Goal: Information Seeking & Learning: Find specific fact

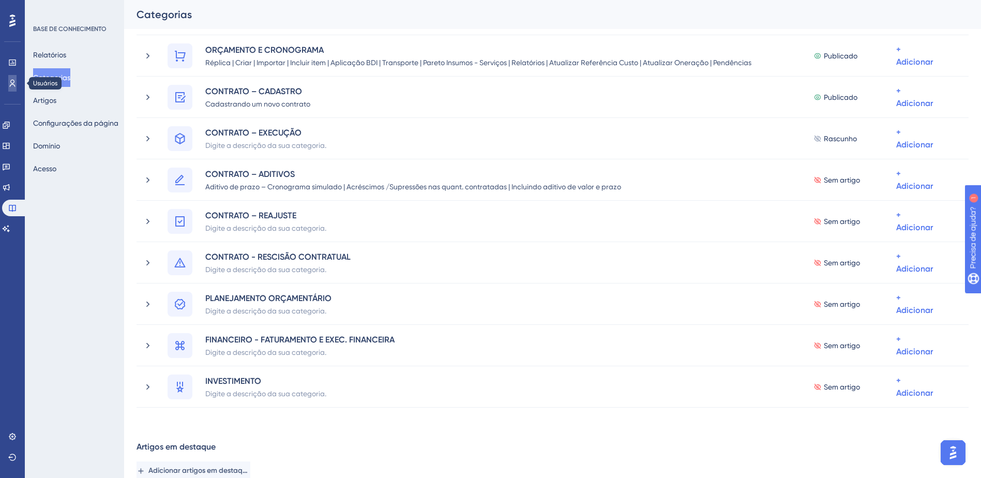
click at [16, 85] on icon at bounding box center [12, 83] width 8 height 8
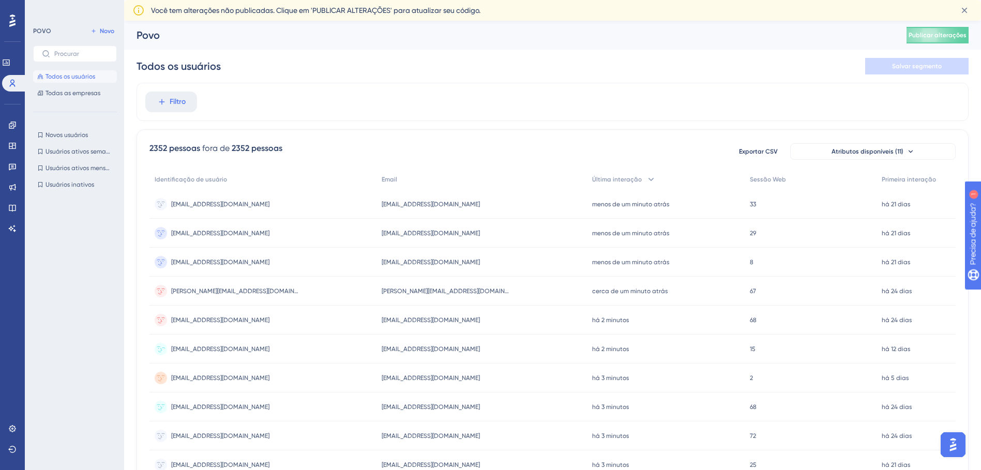
click at [246, 343] on div "[EMAIL_ADDRESS][DOMAIN_NAME] [EMAIL_ADDRESS][DOMAIN_NAME]" at bounding box center [263, 349] width 227 height 29
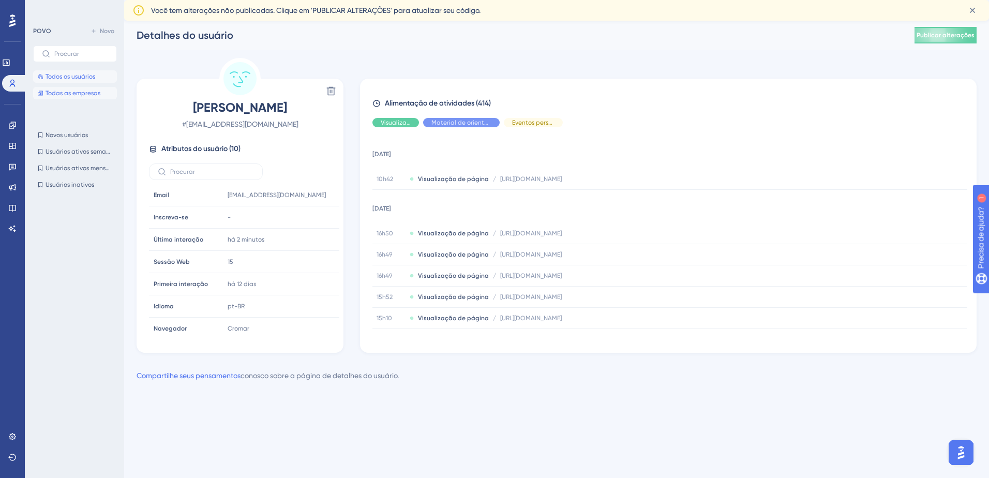
click at [77, 89] on span "Todas as empresas" at bounding box center [73, 93] width 55 height 8
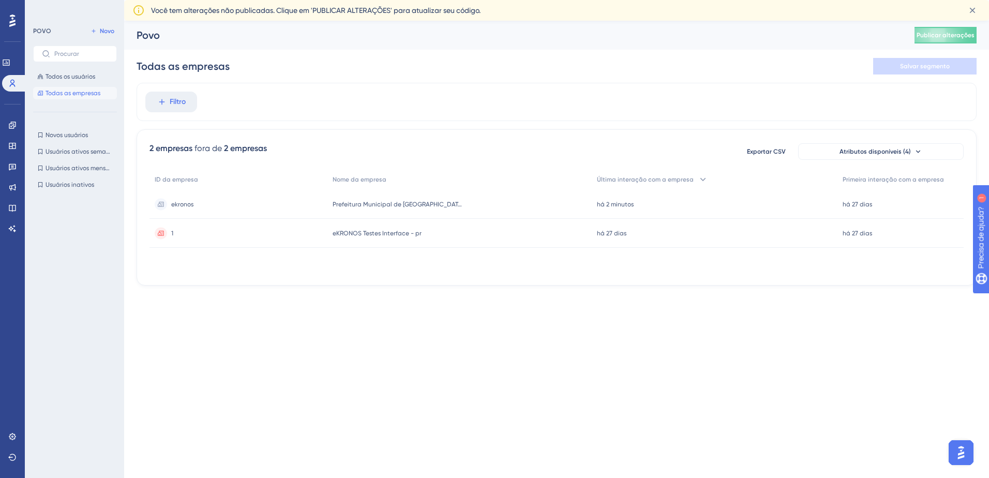
click at [418, 207] on span "Prefeitura Municipal de [GEOGRAPHIC_DATA]" at bounding box center [397, 204] width 129 height 8
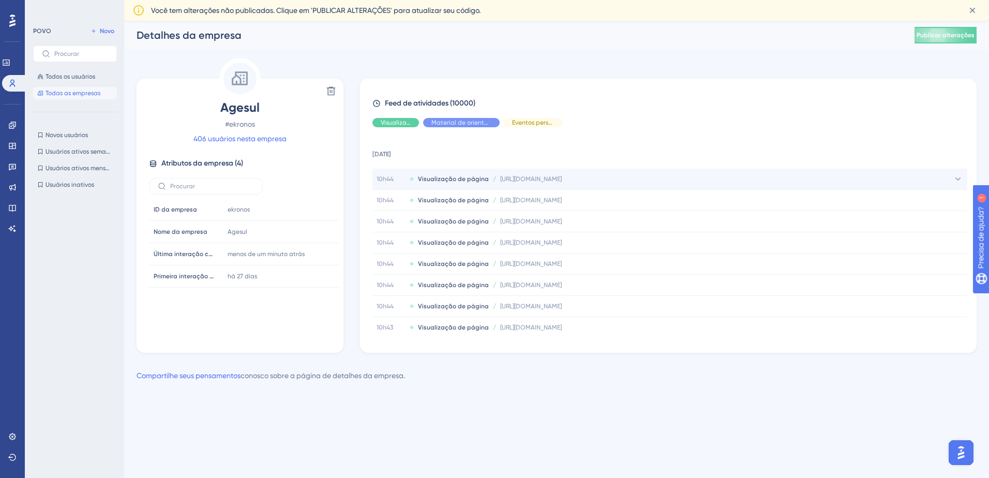
click at [562, 179] on span "[URL][DOMAIN_NAME]" at bounding box center [531, 179] width 62 height 8
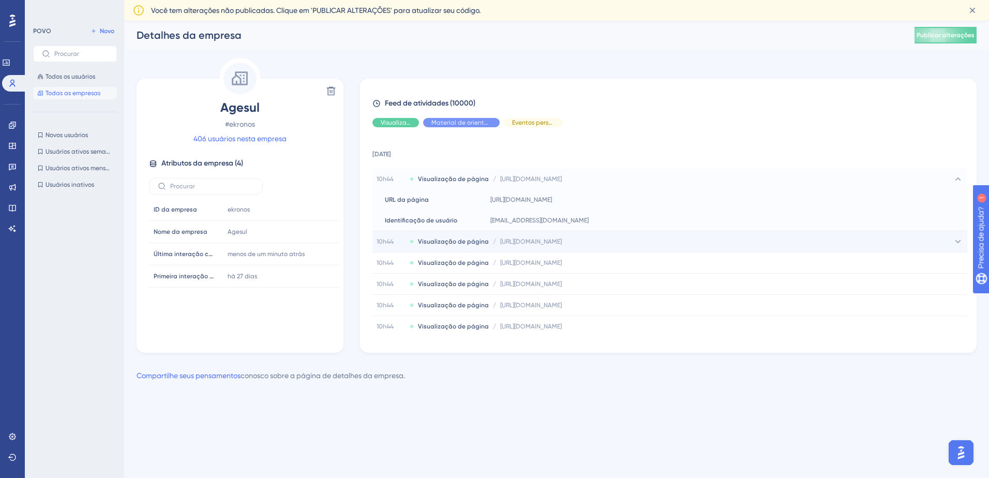
click at [562, 245] on span "[URL][DOMAIN_NAME]" at bounding box center [531, 241] width 62 height 8
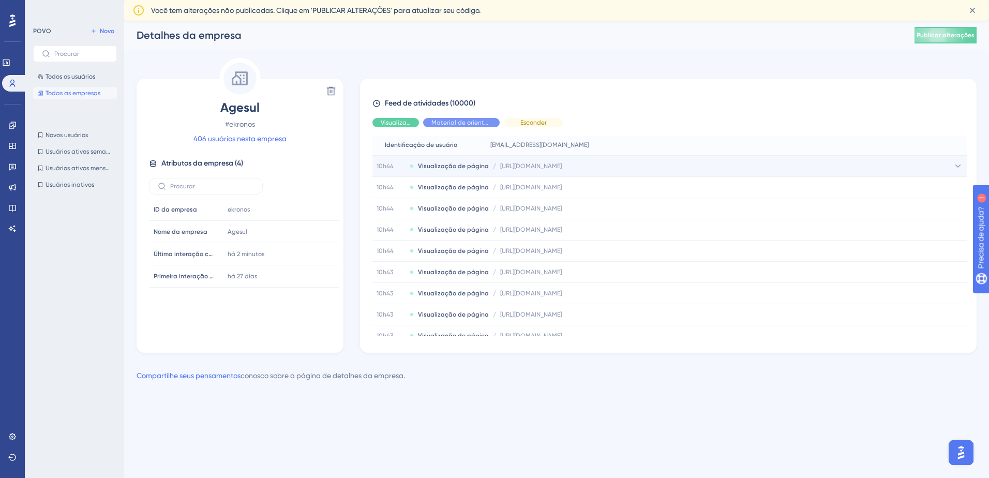
click at [562, 169] on span "[URL][DOMAIN_NAME]" at bounding box center [531, 166] width 62 height 8
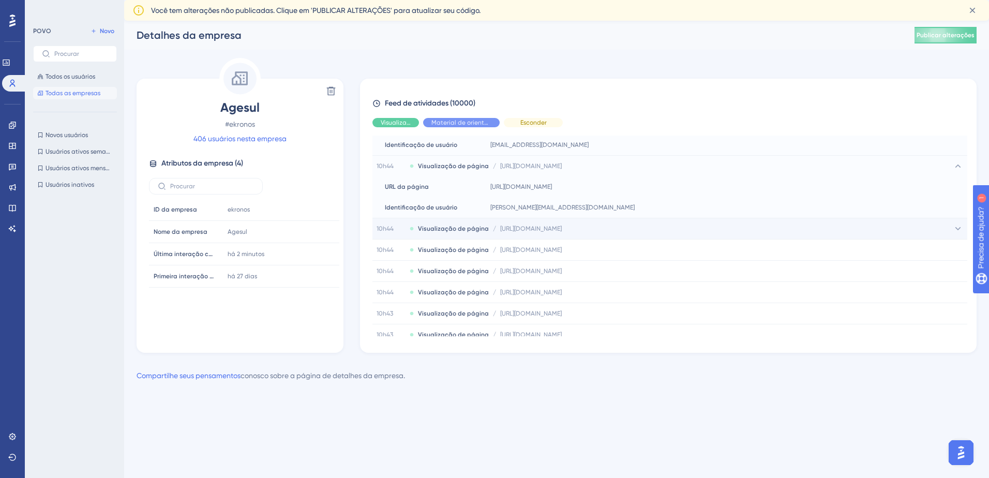
click at [562, 231] on span "[URL][DOMAIN_NAME]" at bounding box center [531, 229] width 62 height 8
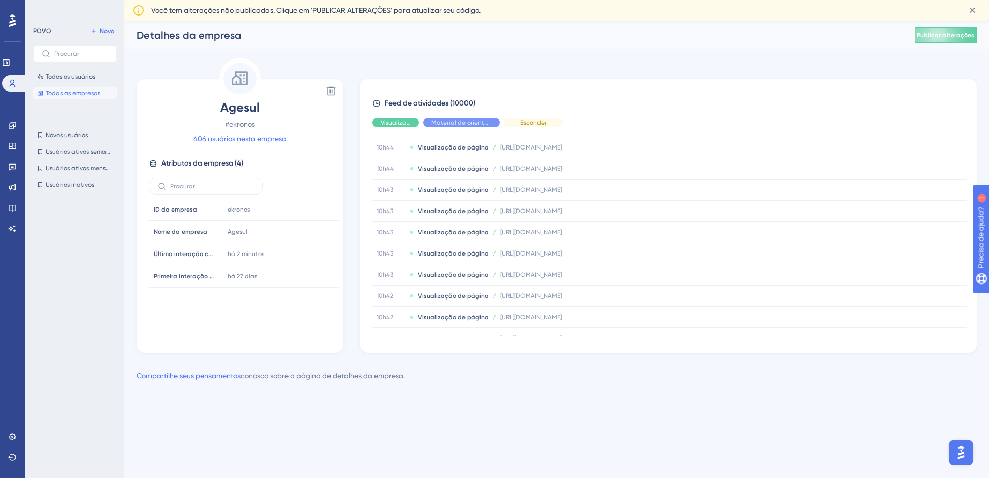
scroll to position [414, 0]
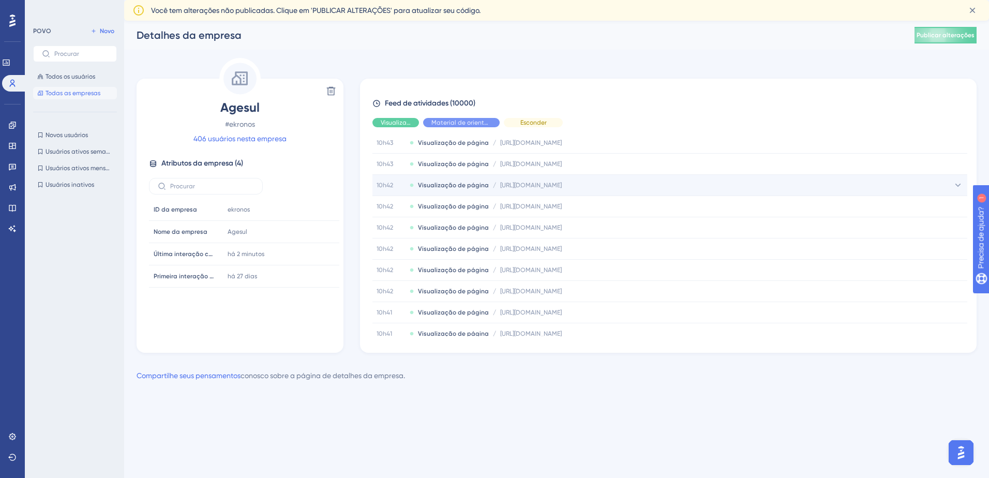
click at [562, 182] on span "[URL][DOMAIN_NAME]" at bounding box center [531, 185] width 62 height 8
click at [361, 56] on div "Desempenho Usuários Noivado Widgets Realimentação Atualizações de produtos Base…" at bounding box center [556, 210] width 865 height 378
click at [261, 136] on link "406 usuários nesta empresa" at bounding box center [240, 138] width 93 height 12
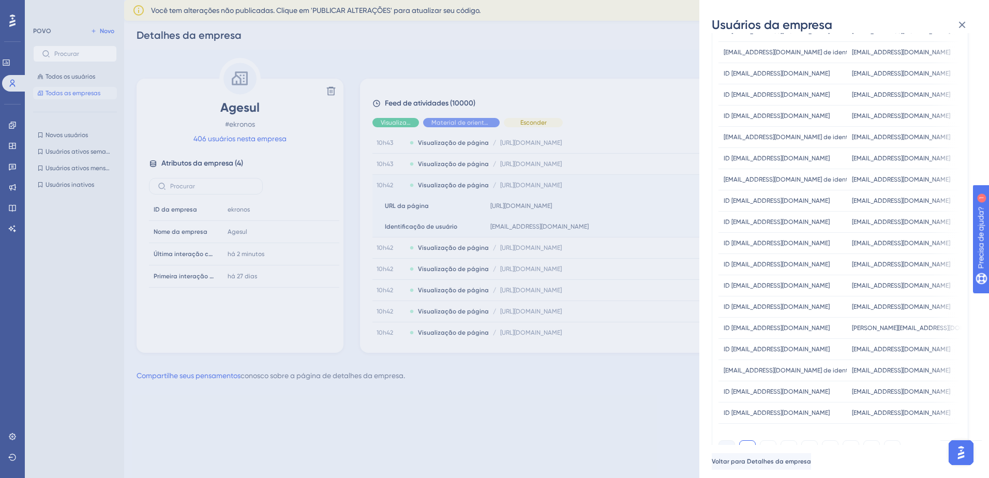
scroll to position [121, 0]
click at [962, 23] on icon at bounding box center [962, 25] width 12 height 12
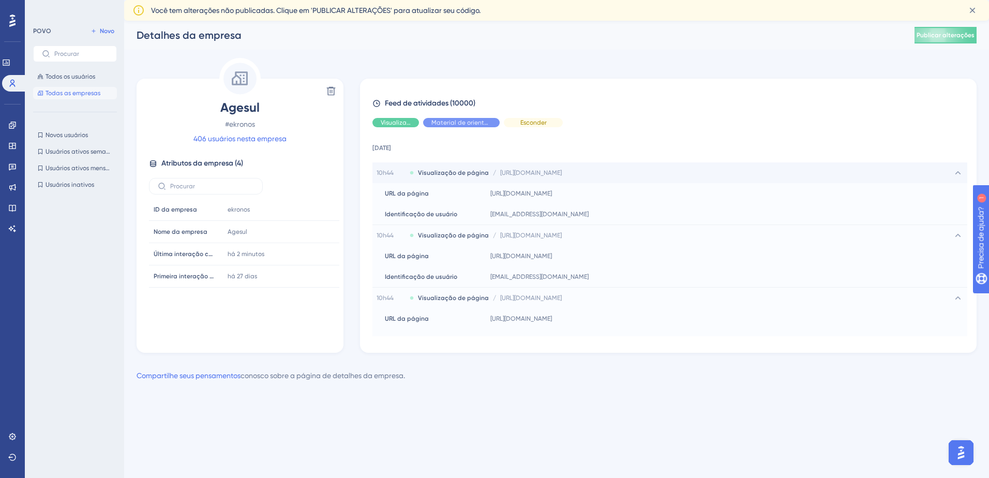
scroll to position [0, 0]
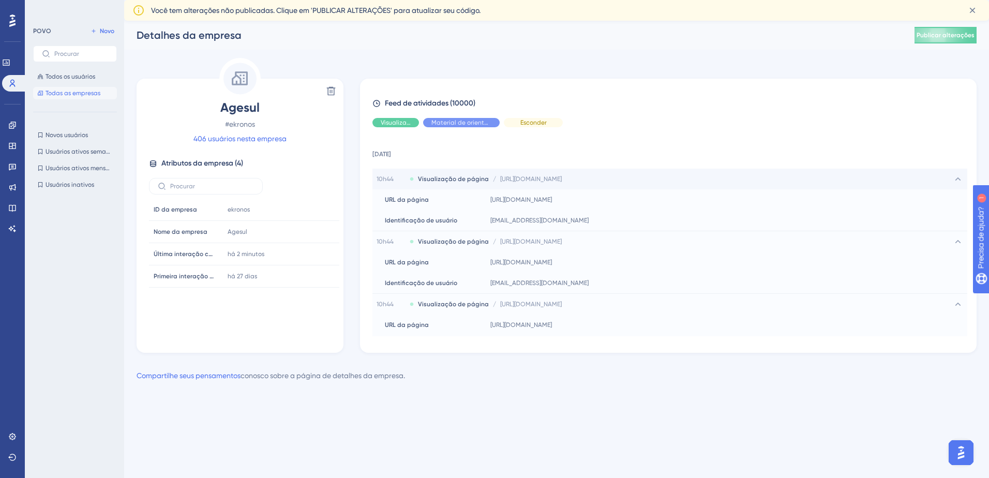
click at [557, 178] on span "[URL][DOMAIN_NAME]" at bounding box center [531, 179] width 62 height 8
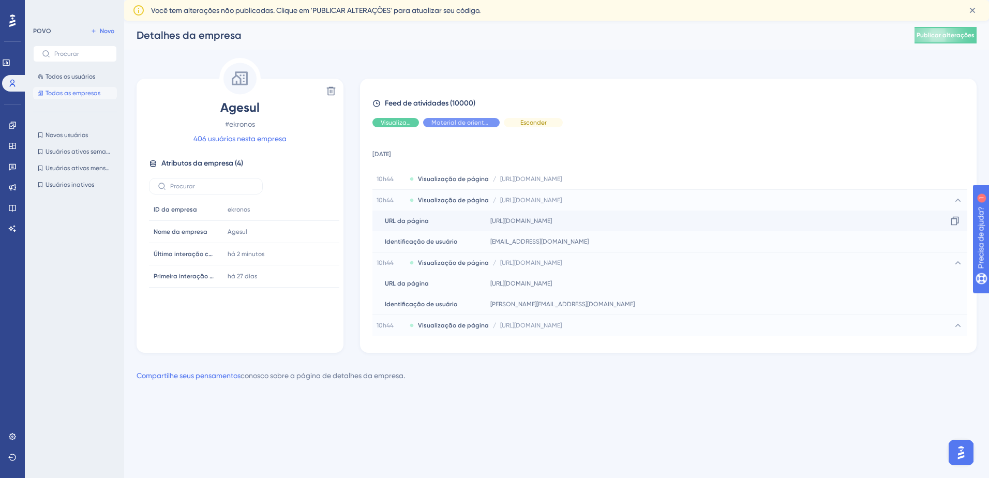
click at [414, 222] on span "URL da página" at bounding box center [407, 221] width 44 height 8
click at [463, 239] on div "Identificação de usuário Identificação de usuário" at bounding box center [430, 241] width 114 height 21
click at [210, 166] on font "Atributos da empresa (4" at bounding box center [201, 163] width 80 height 9
click at [87, 95] on span "Todas as empresas" at bounding box center [73, 93] width 55 height 8
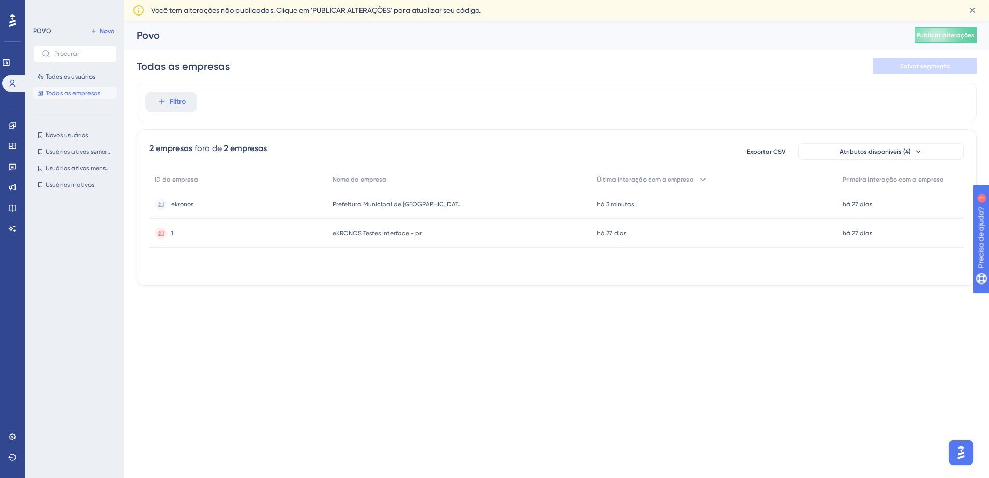
click at [403, 205] on span "Prefeitura Municipal de [GEOGRAPHIC_DATA]" at bounding box center [397, 204] width 129 height 8
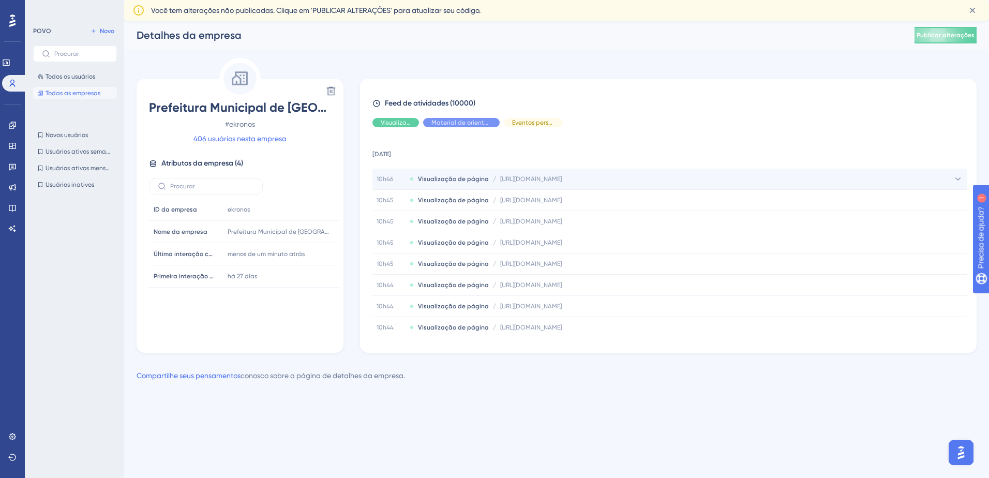
click at [562, 178] on span "[URL][DOMAIN_NAME]" at bounding box center [531, 179] width 62 height 8
click at [562, 176] on span "[URL][DOMAIN_NAME]" at bounding box center [531, 179] width 62 height 8
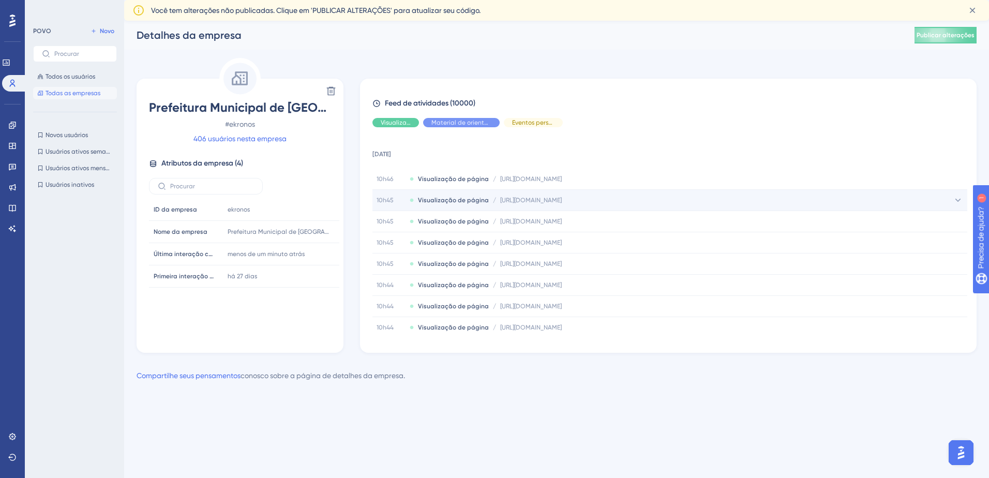
click at [562, 198] on span "[URL][DOMAIN_NAME]" at bounding box center [531, 200] width 62 height 8
click at [562, 200] on span "[URL][DOMAIN_NAME]" at bounding box center [531, 200] width 62 height 8
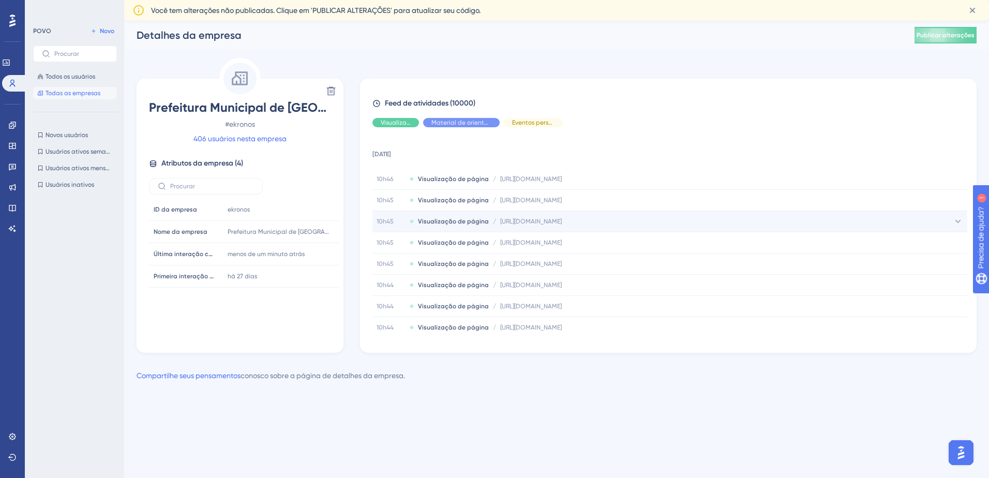
click at [585, 227] on div "10h45 Visualização de página / [URL][DOMAIN_NAME] [URL][DOMAIN_NAME]" at bounding box center [670, 221] width 595 height 21
click at [525, 226] on div "10h45 Visualização de página / [URL][DOMAIN_NAME] [URL][DOMAIN_NAME]" at bounding box center [670, 221] width 595 height 21
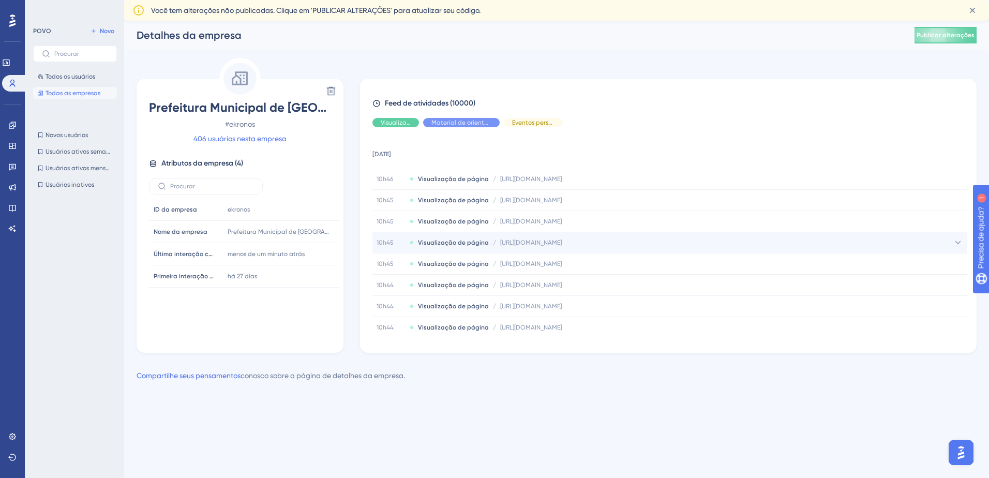
click at [541, 241] on span "[URL][DOMAIN_NAME]" at bounding box center [531, 243] width 62 height 8
click at [541, 242] on span "[URL][DOMAIN_NAME]" at bounding box center [531, 243] width 62 height 8
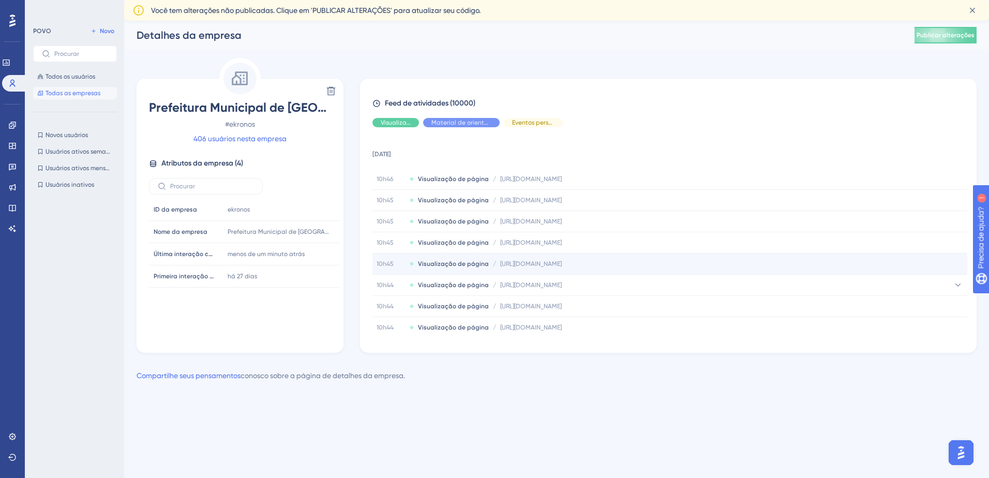
click at [561, 272] on div "10h45 Visualização de página / [URL][DOMAIN_NAME] [URL][DOMAIN_NAME]" at bounding box center [670, 264] width 595 height 21
click at [562, 260] on span "[URL][DOMAIN_NAME]" at bounding box center [531, 264] width 62 height 8
